Goal: Task Accomplishment & Management: Manage account settings

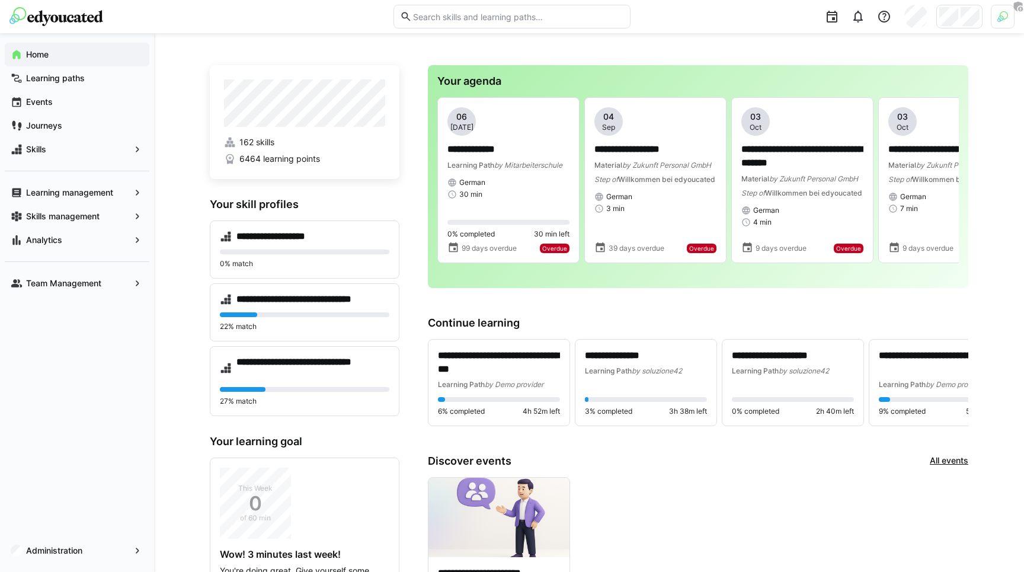
click at [1000, 24] on div at bounding box center [1003, 17] width 24 height 24
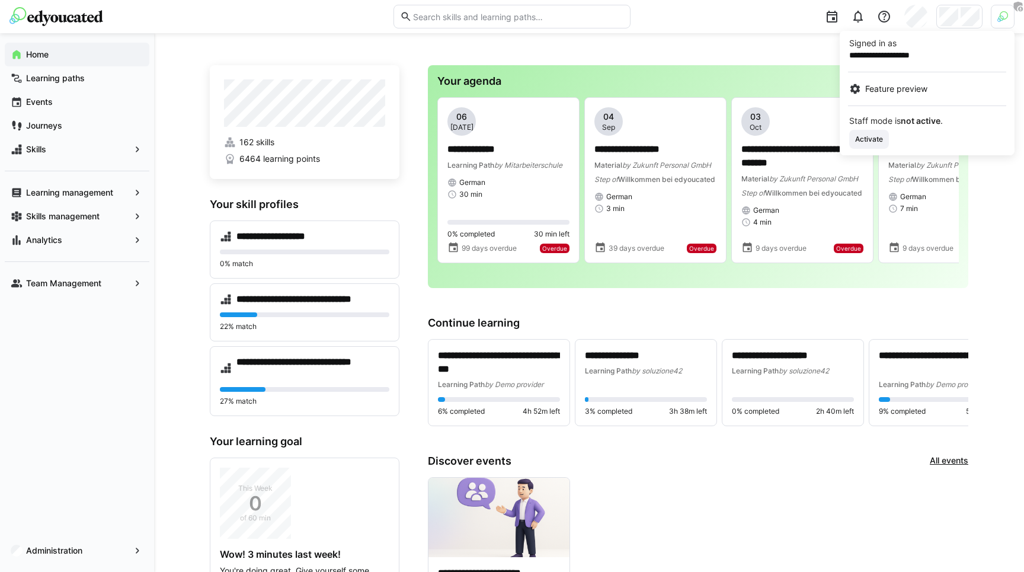
click at [62, 556] on div at bounding box center [512, 286] width 1024 height 572
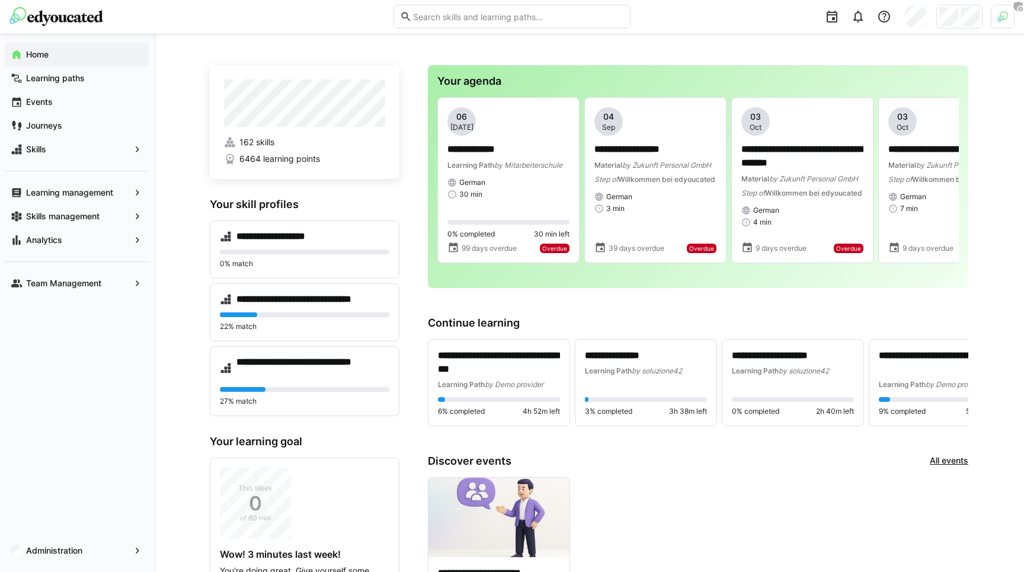
click at [62, 556] on div "Administration" at bounding box center [77, 551] width 145 height 24
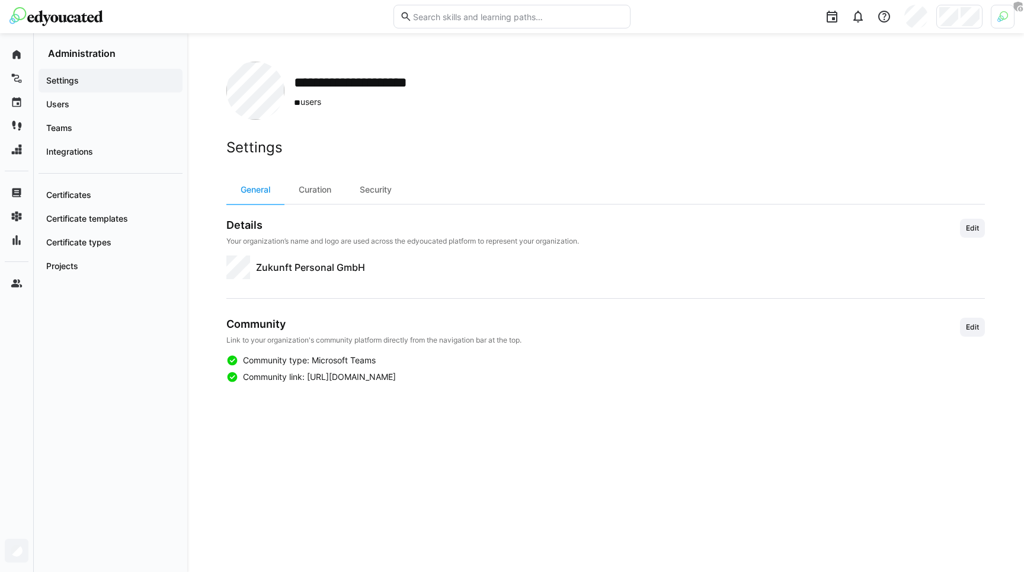
click at [970, 324] on span "Edit" at bounding box center [972, 326] width 15 height 9
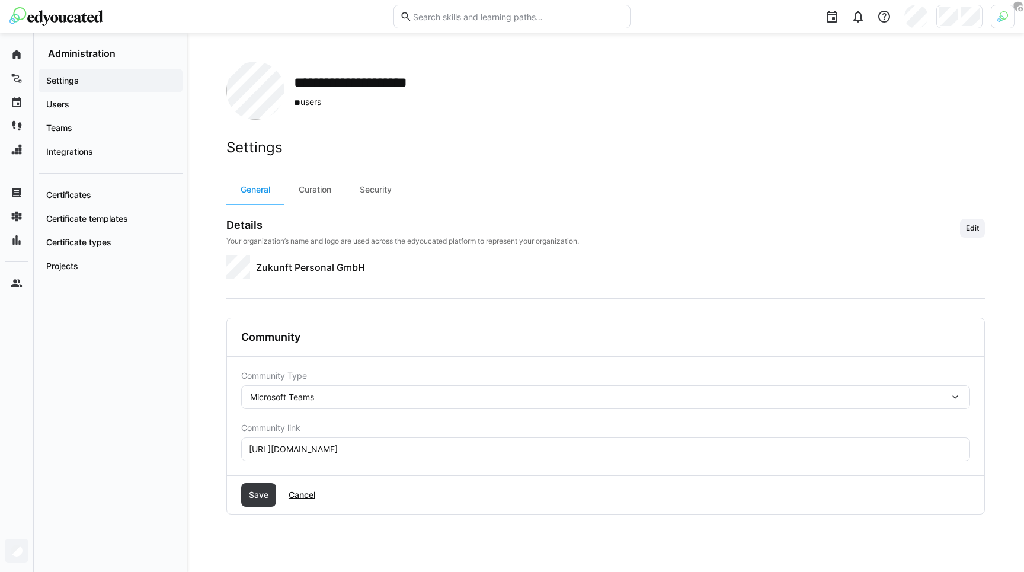
click at [348, 398] on div "Microsoft Teams" at bounding box center [599, 397] width 699 height 11
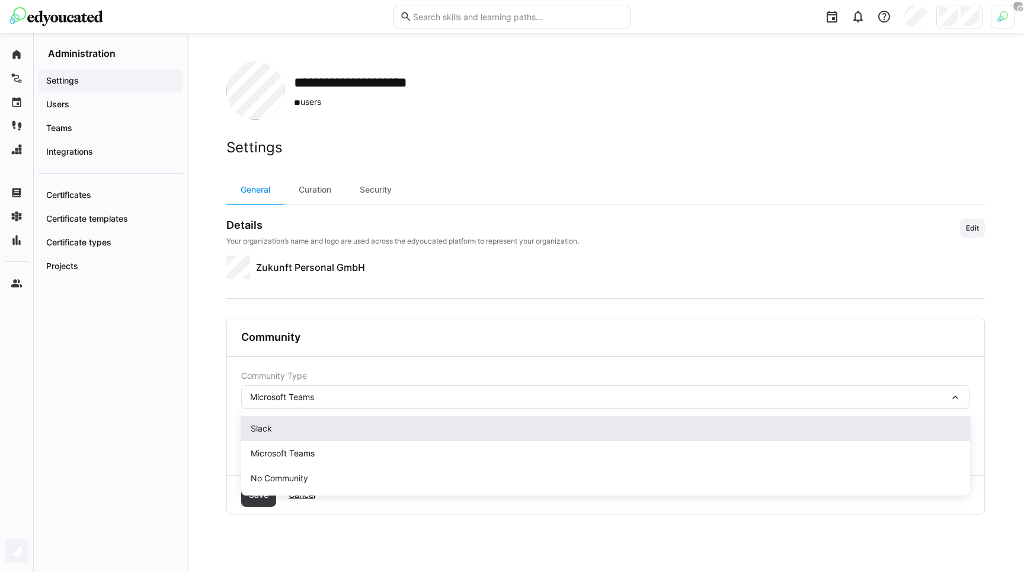
click at [320, 437] on span "Slack" at bounding box center [605, 428] width 729 height 25
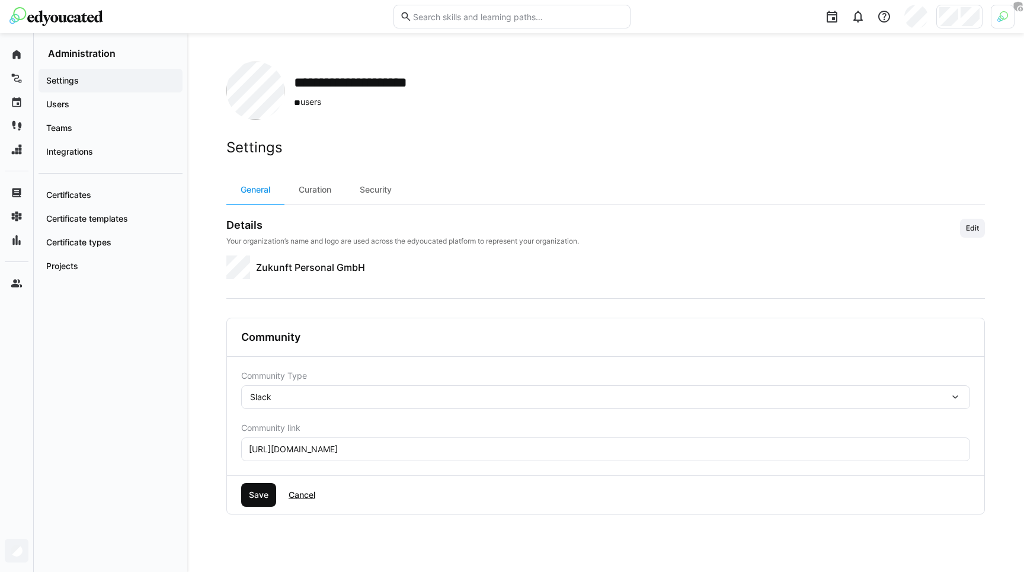
click at [264, 494] on span "Save" at bounding box center [258, 495] width 23 height 12
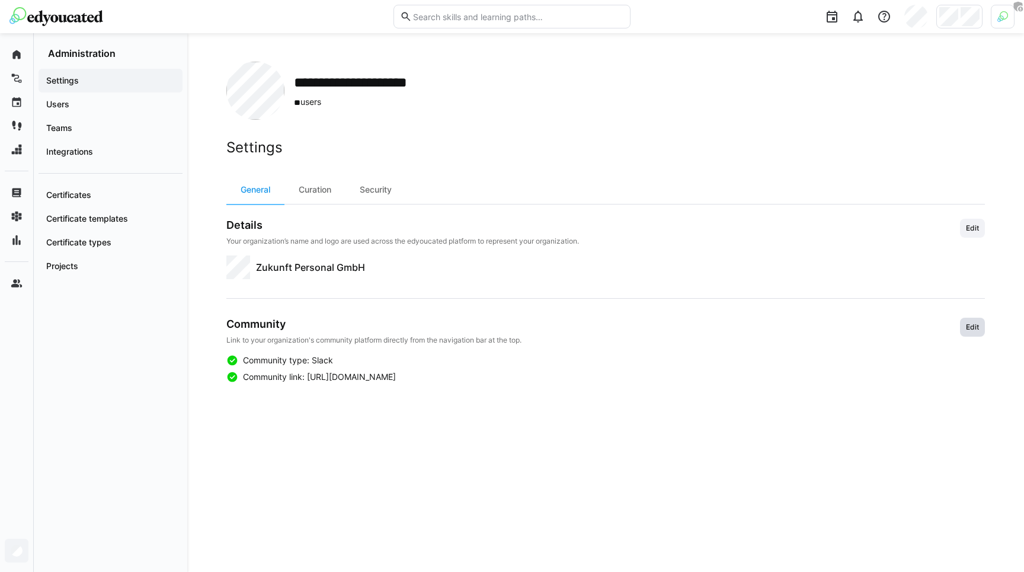
click at [969, 320] on span "Edit" at bounding box center [972, 327] width 25 height 19
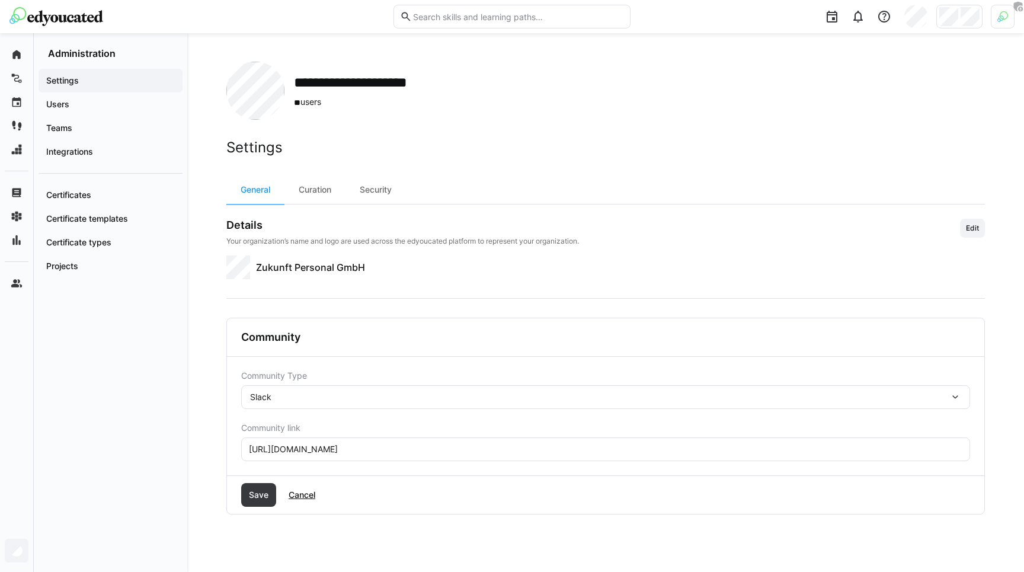
click at [299, 391] on div "Slack" at bounding box center [605, 397] width 729 height 24
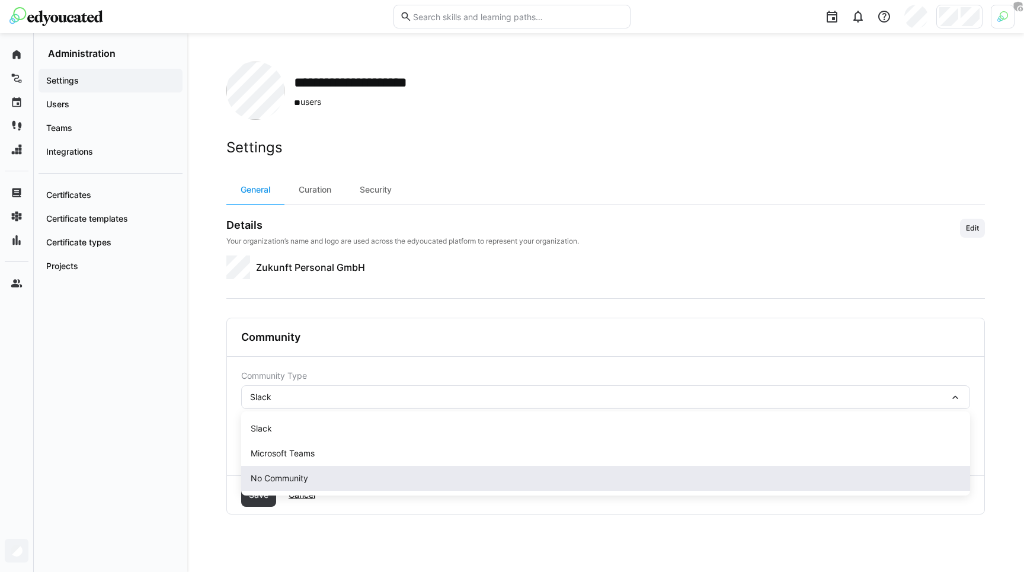
click at [279, 476] on div "No Community" at bounding box center [606, 478] width 710 height 12
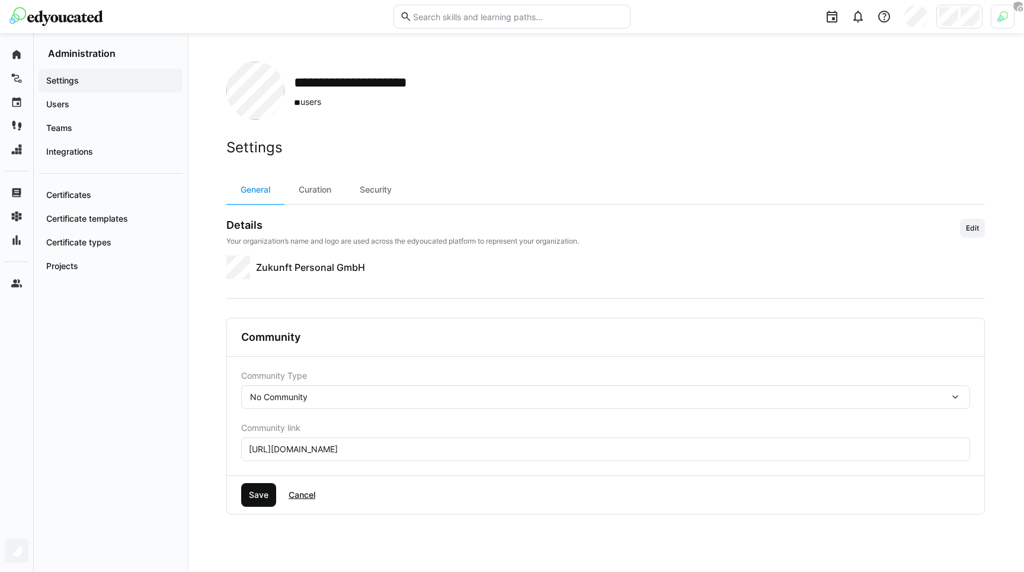
click at [263, 491] on span "Save" at bounding box center [258, 495] width 23 height 12
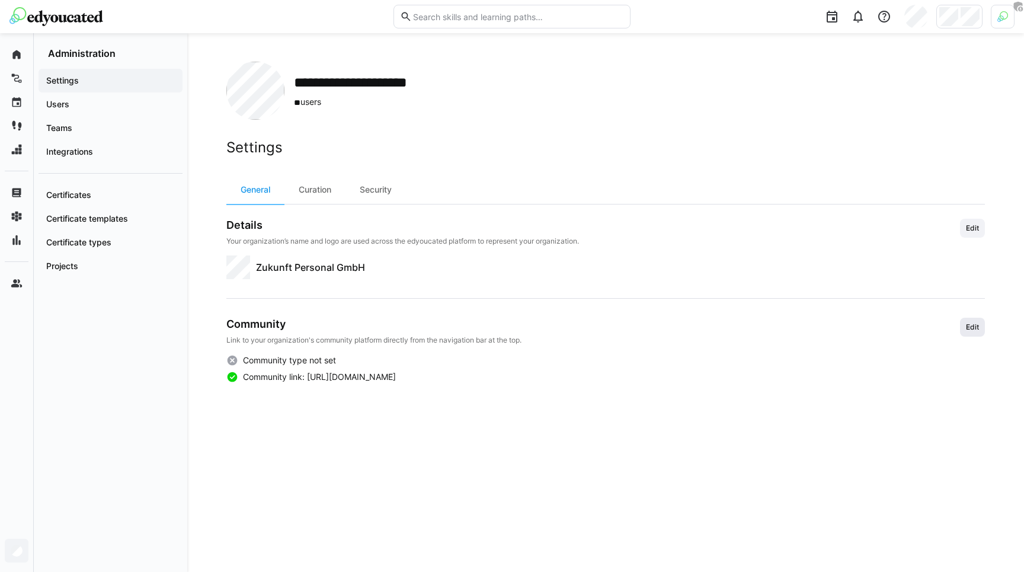
click at [976, 329] on span "Edit" at bounding box center [972, 326] width 15 height 9
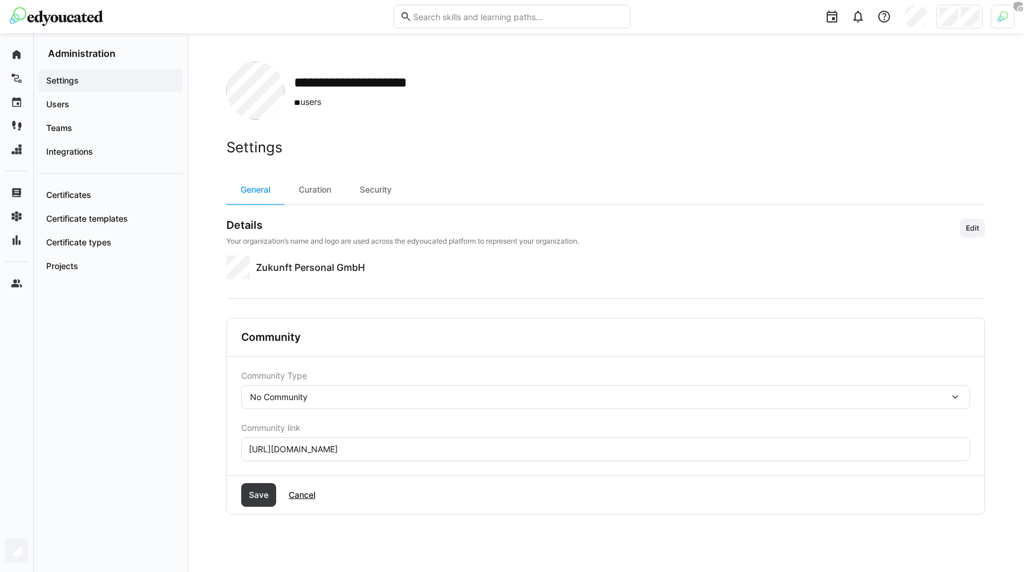
click at [564, 392] on div "No Community" at bounding box center [599, 397] width 699 height 11
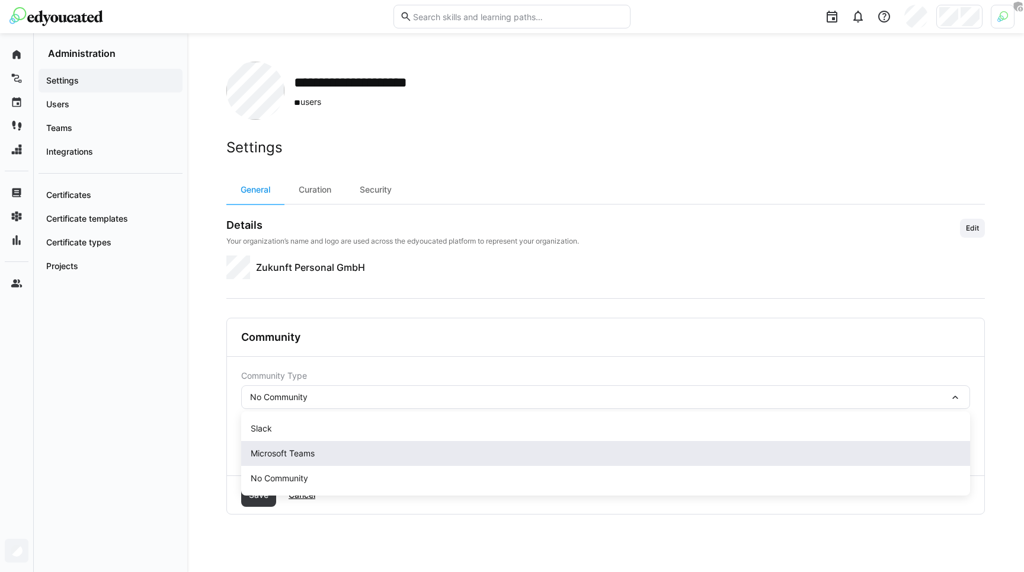
click at [475, 443] on span "Microsoft Teams" at bounding box center [605, 453] width 729 height 25
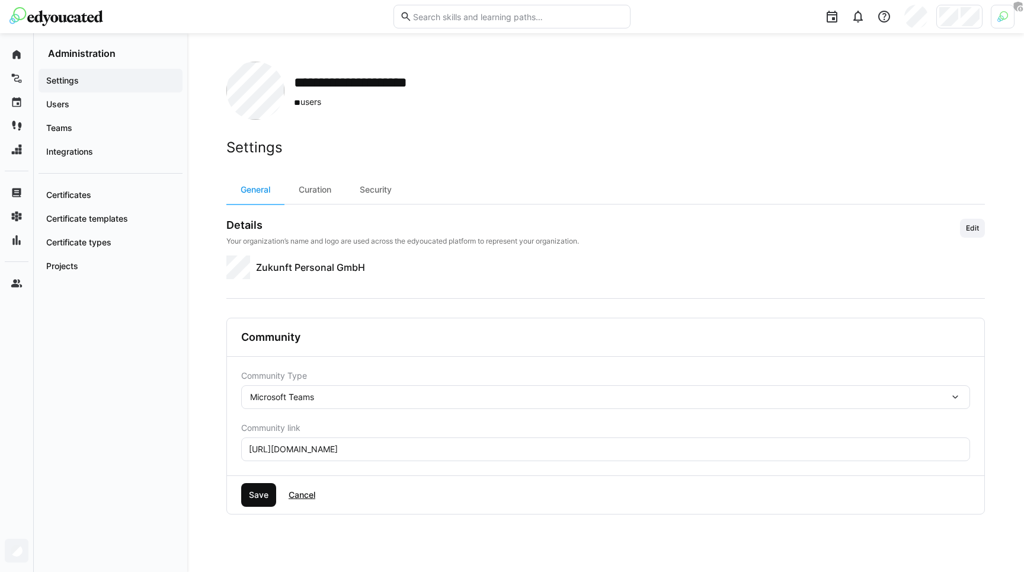
click at [258, 505] on span "Save" at bounding box center [258, 495] width 35 height 24
